Goal: Communication & Community: Answer question/provide support

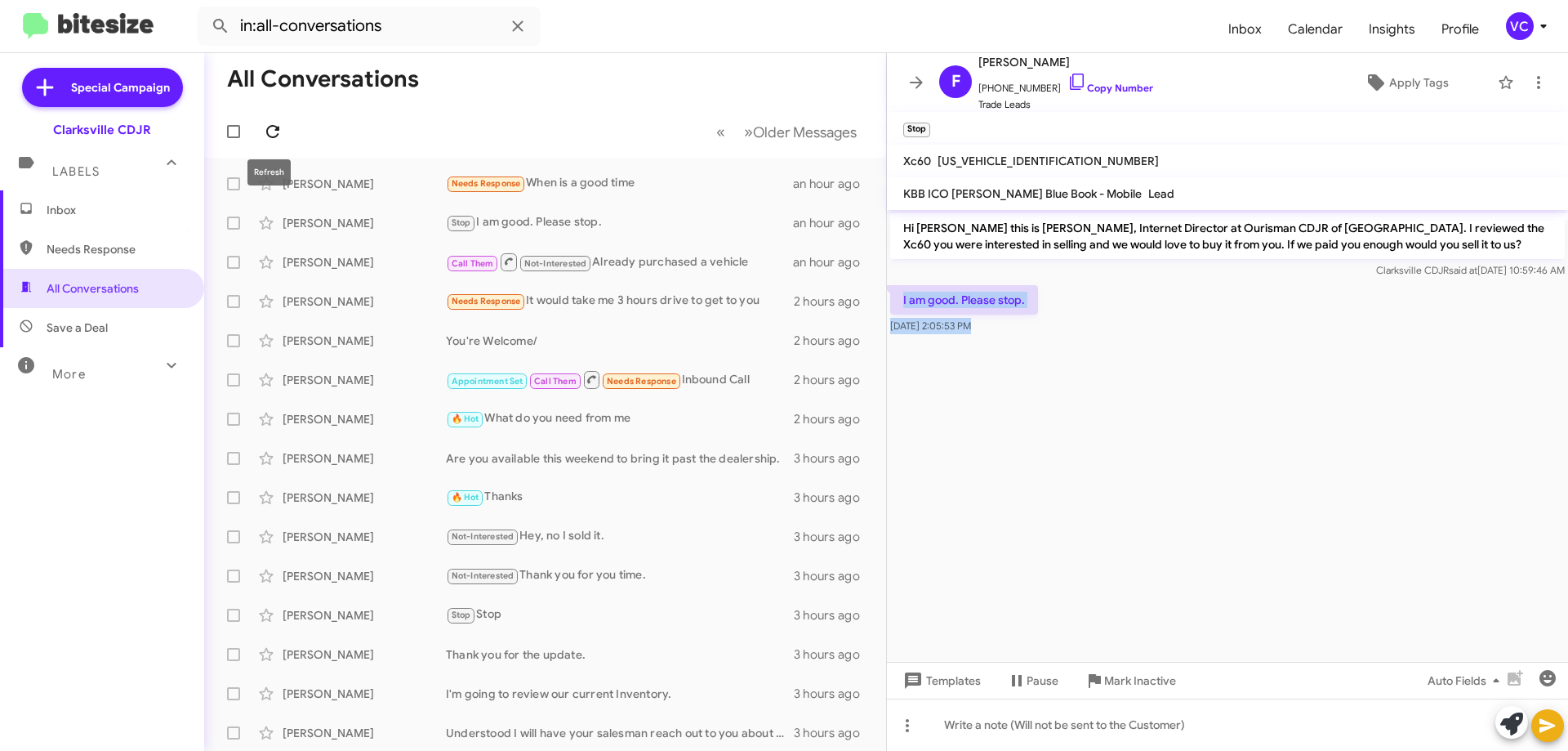
click at [278, 131] on icon at bounding box center [272, 131] width 19 height 19
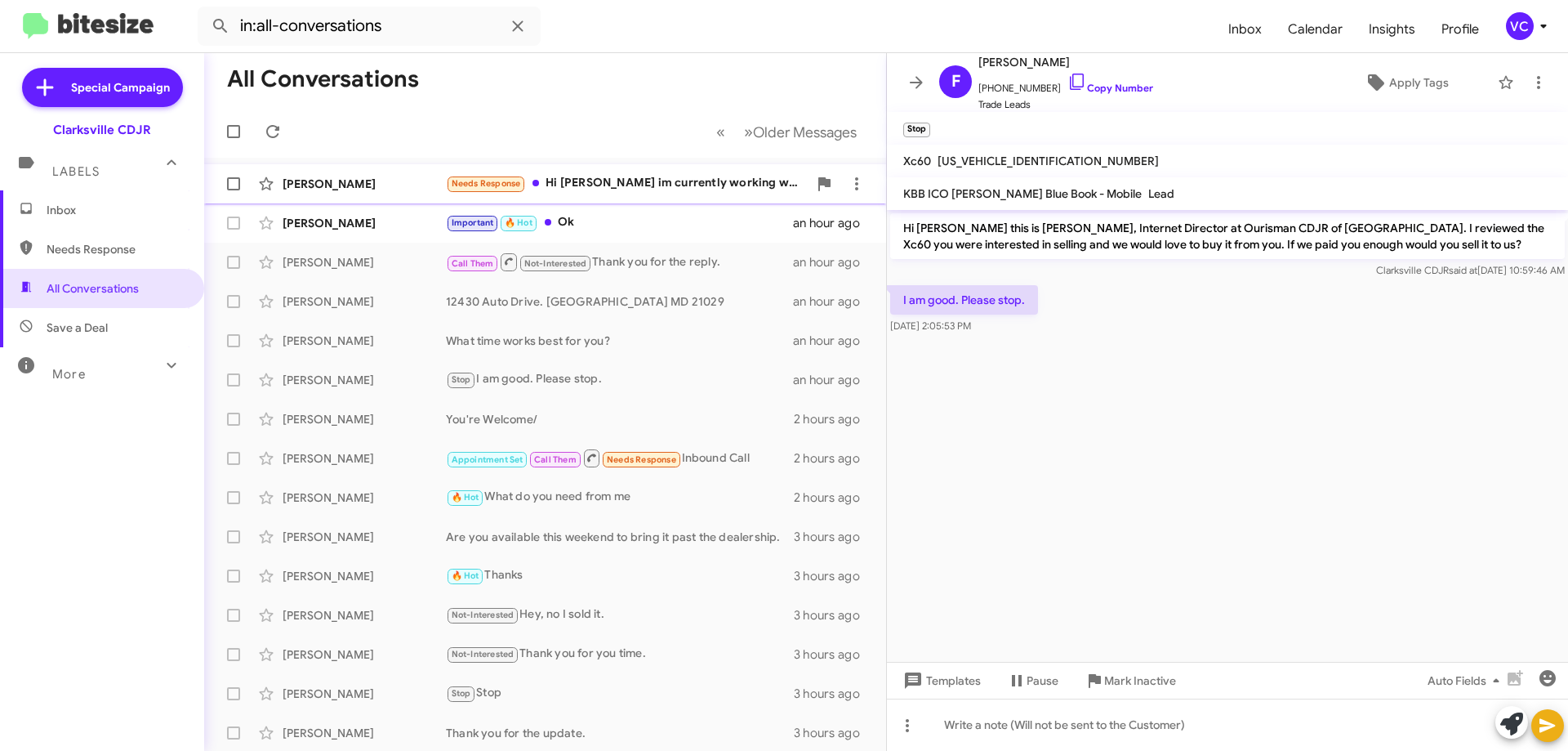
click at [404, 172] on div "[PERSON_NAME] Needs Response Hi [PERSON_NAME] im currently working with [PERSON…" at bounding box center [545, 184] width 656 height 33
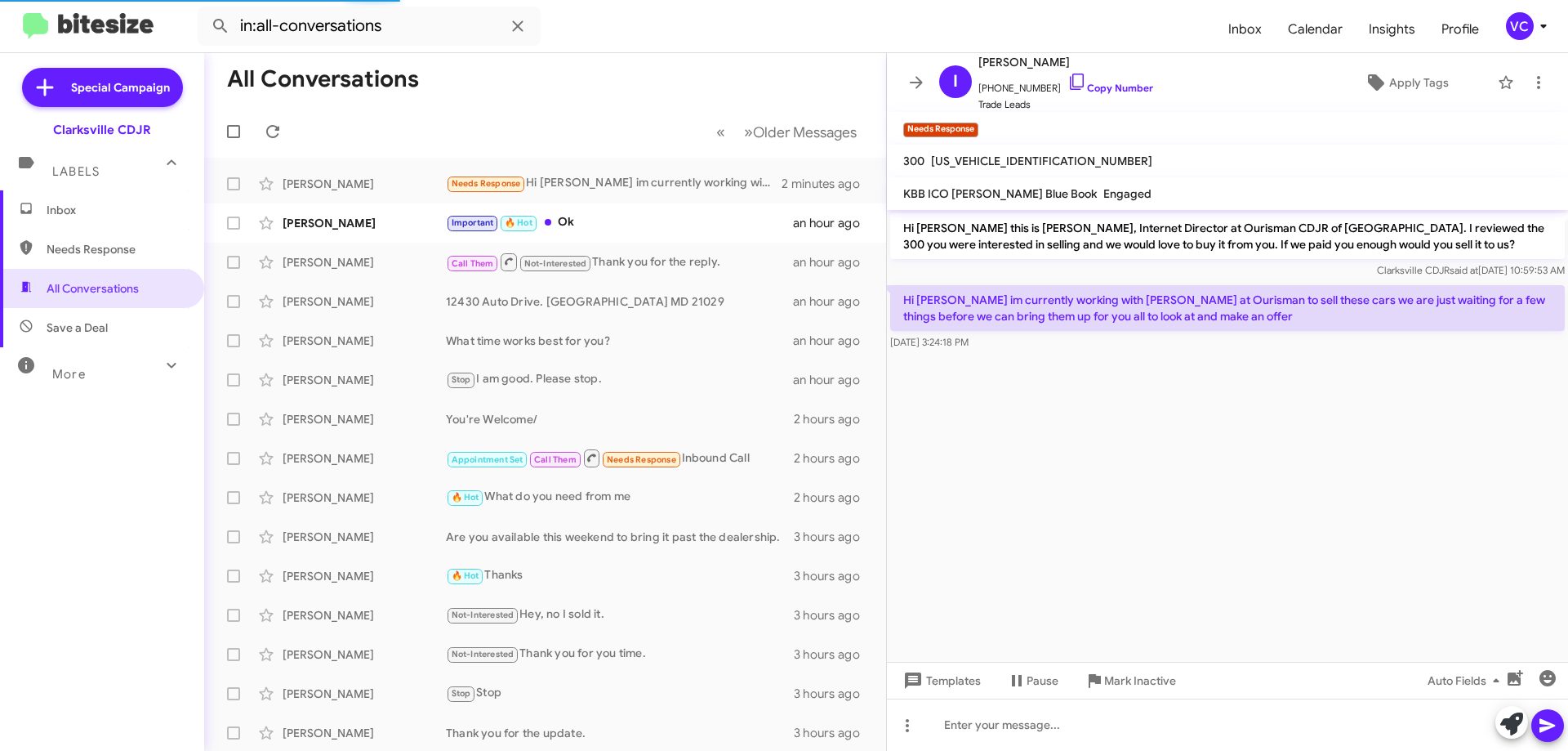
drag, startPoint x: 1315, startPoint y: 466, endPoint x: 1325, endPoint y: 443, distance: 25.1
click at [1321, 472] on cdk-virtual-scroll-viewport "Hi [PERSON_NAME] this is [PERSON_NAME], Internet Director at Ourisman CDJR of […" at bounding box center [1227, 435] width 681 height 451
click at [1293, 560] on cdk-virtual-scroll-viewport "Hi [PERSON_NAME] this is [PERSON_NAME], Internet Director at Ourisman CDJR of […" at bounding box center [1227, 435] width 681 height 451
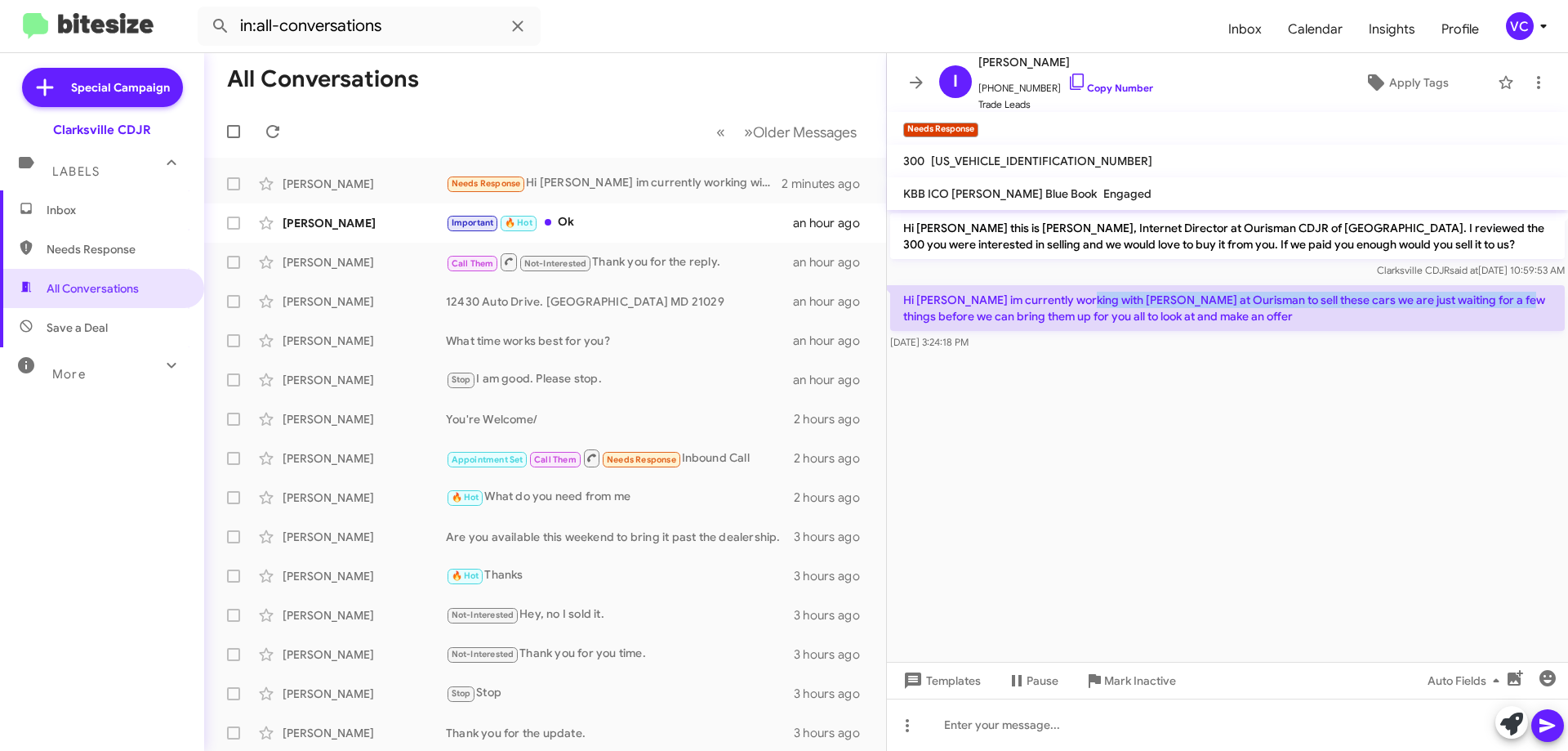
drag, startPoint x: 1072, startPoint y: 294, endPoint x: 1523, endPoint y: 291, distance: 451.0
click at [1523, 291] on p "Hi [PERSON_NAME] im currently working with [PERSON_NAME] at Ourisman to sell th…" at bounding box center [1226, 308] width 674 height 45
click at [1393, 479] on cdk-virtual-scroll-viewport "Hi [PERSON_NAME] this is [PERSON_NAME], Internet Director at Ourisman CDJR of […" at bounding box center [1227, 435] width 681 height 451
click at [1451, 431] on cdk-virtual-scroll-viewport "Hi [PERSON_NAME] this is [PERSON_NAME], Internet Director at Ourisman CDJR of […" at bounding box center [1227, 435] width 681 height 451
drag, startPoint x: 1235, startPoint y: 509, endPoint x: 1219, endPoint y: 512, distance: 16.3
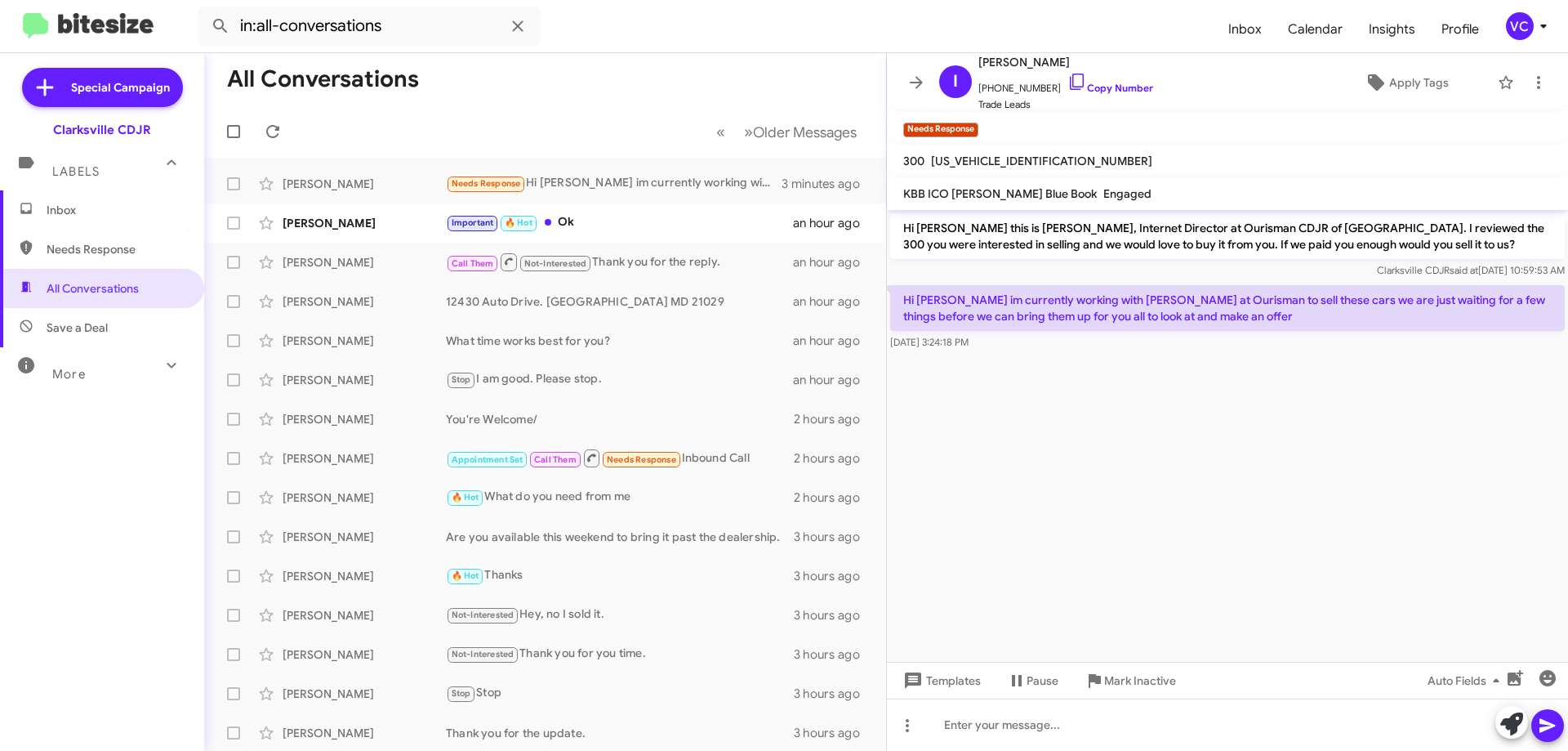
click at [1220, 512] on cdk-virtual-scroll-viewport "Hi [PERSON_NAME] this is [PERSON_NAME], Internet Director at Ourisman CDJR of […" at bounding box center [1227, 435] width 681 height 451
drag, startPoint x: 628, startPoint y: 111, endPoint x: 608, endPoint y: 111, distance: 20.0
click at [628, 111] on mat-toolbar-row "« Previous » Next Older Messages" at bounding box center [545, 131] width 682 height 52
click at [1413, 482] on cdk-virtual-scroll-viewport "Hi [PERSON_NAME] this is [PERSON_NAME], Internet Director at Ourisman CDJR of […" at bounding box center [1227, 435] width 681 height 451
click at [1319, 562] on cdk-virtual-scroll-viewport "Hi [PERSON_NAME] this is [PERSON_NAME], Internet Director at Ourisman CDJR of […" at bounding box center [1227, 435] width 681 height 451
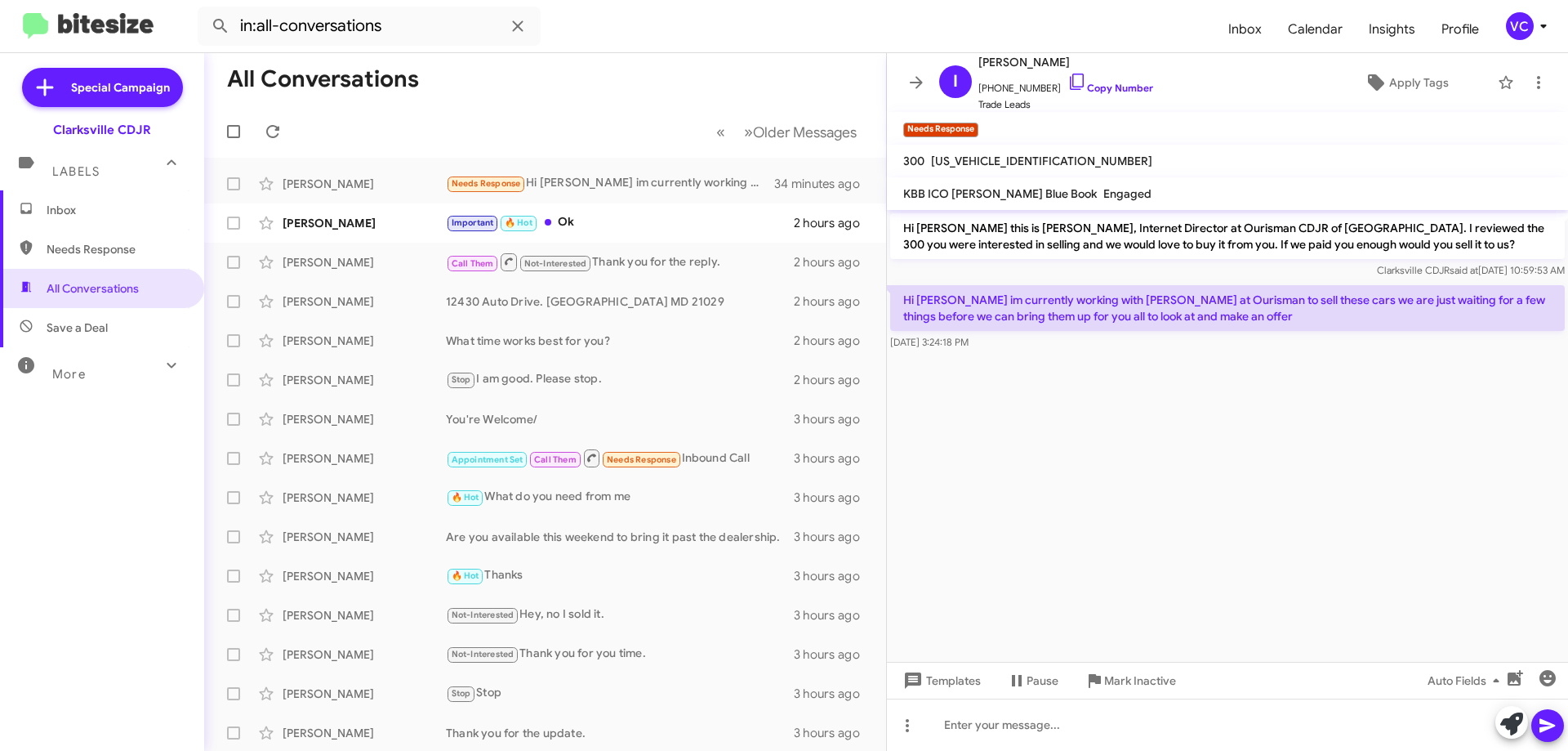
drag, startPoint x: 1277, startPoint y: 531, endPoint x: 1303, endPoint y: 412, distance: 121.8
click at [1277, 528] on cdk-virtual-scroll-viewport "Hi [PERSON_NAME] this is [PERSON_NAME], Internet Director at Ourisman CDJR of […" at bounding box center [1227, 435] width 681 height 451
click at [1285, 506] on cdk-virtual-scroll-viewport "Hi [PERSON_NAME] this is [PERSON_NAME], Internet Director at Ourisman CDJR of […" at bounding box center [1227, 435] width 681 height 451
drag, startPoint x: 1114, startPoint y: 483, endPoint x: 1078, endPoint y: 453, distance: 46.9
click at [1109, 483] on cdk-virtual-scroll-viewport "Hi [PERSON_NAME] this is [PERSON_NAME], Internet Director at Ourisman CDJR of […" at bounding box center [1227, 435] width 681 height 451
